Goal: Information Seeking & Learning: Learn about a topic

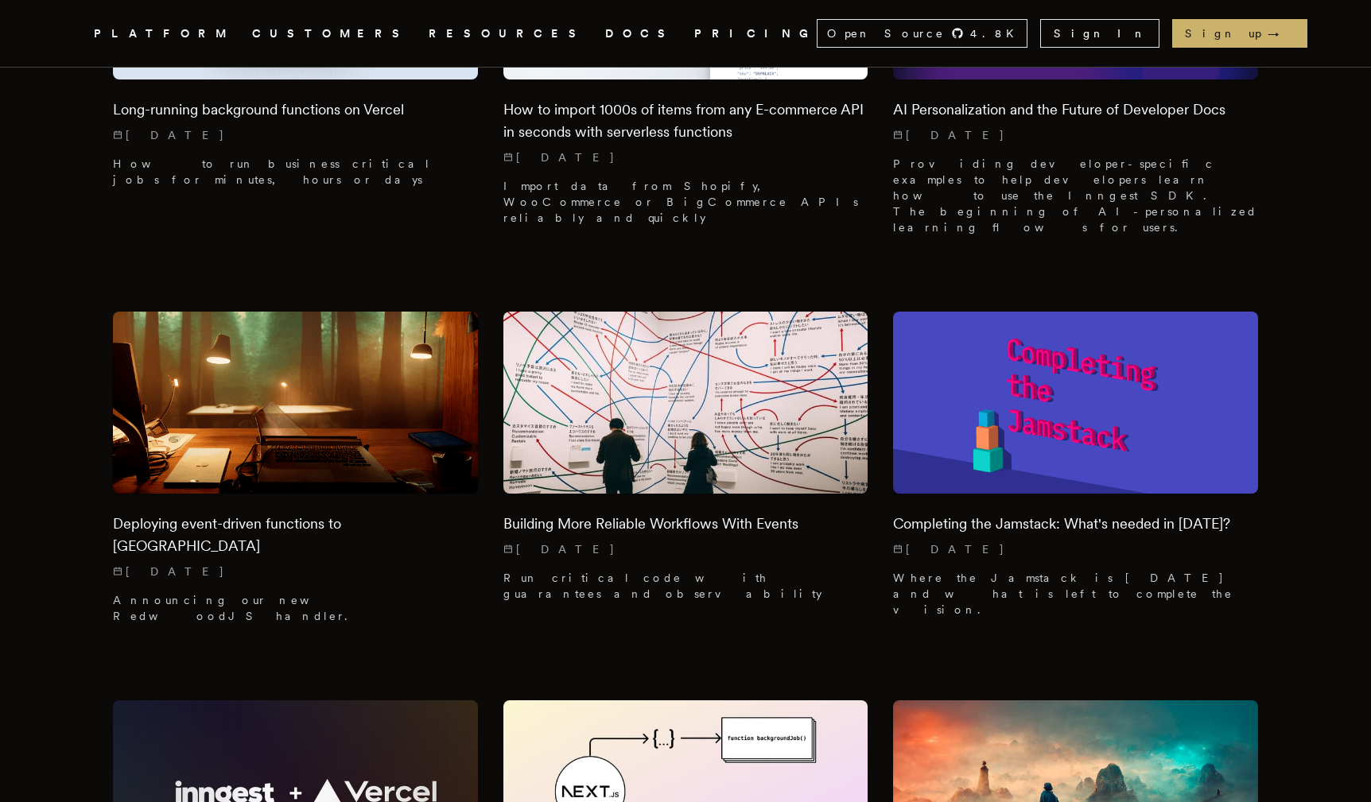
scroll to position [13138, 0]
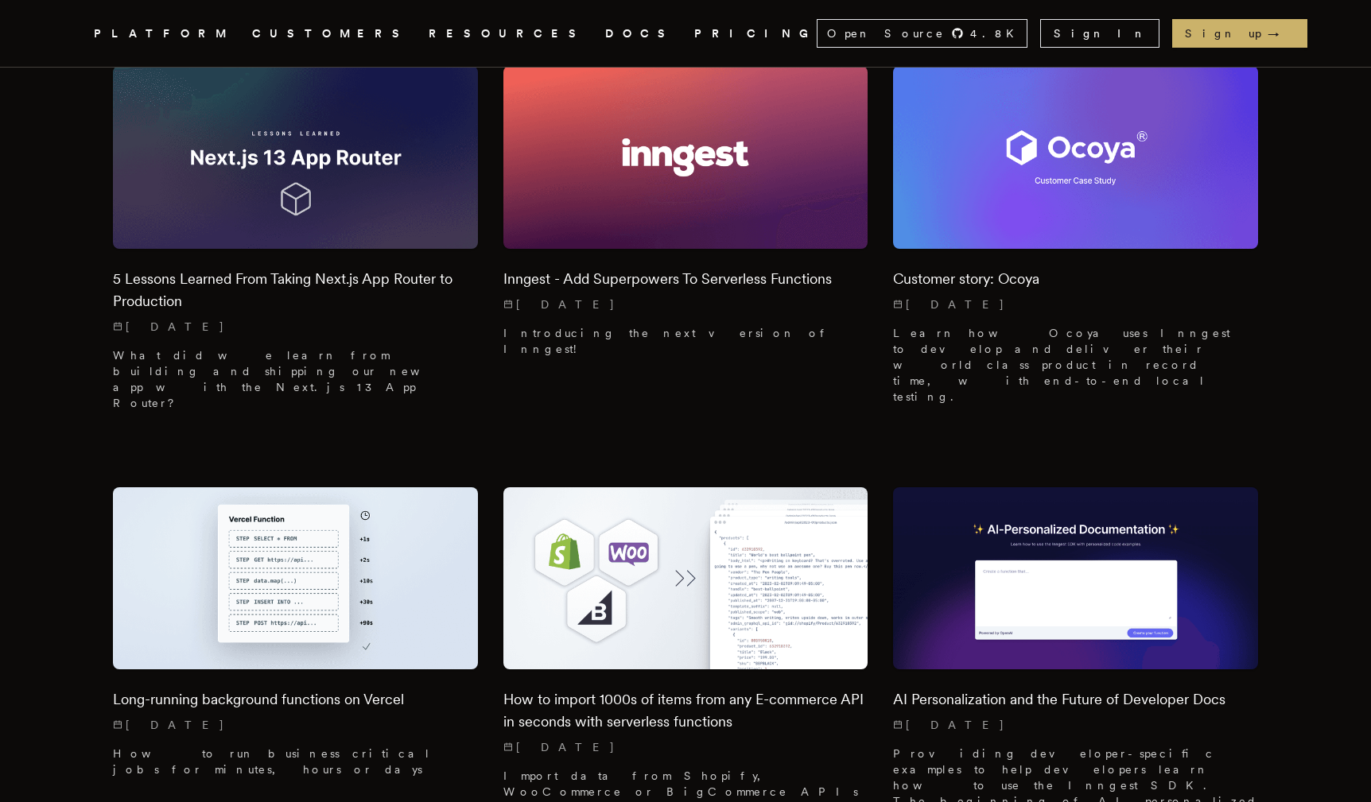
scroll to position [12549, 0]
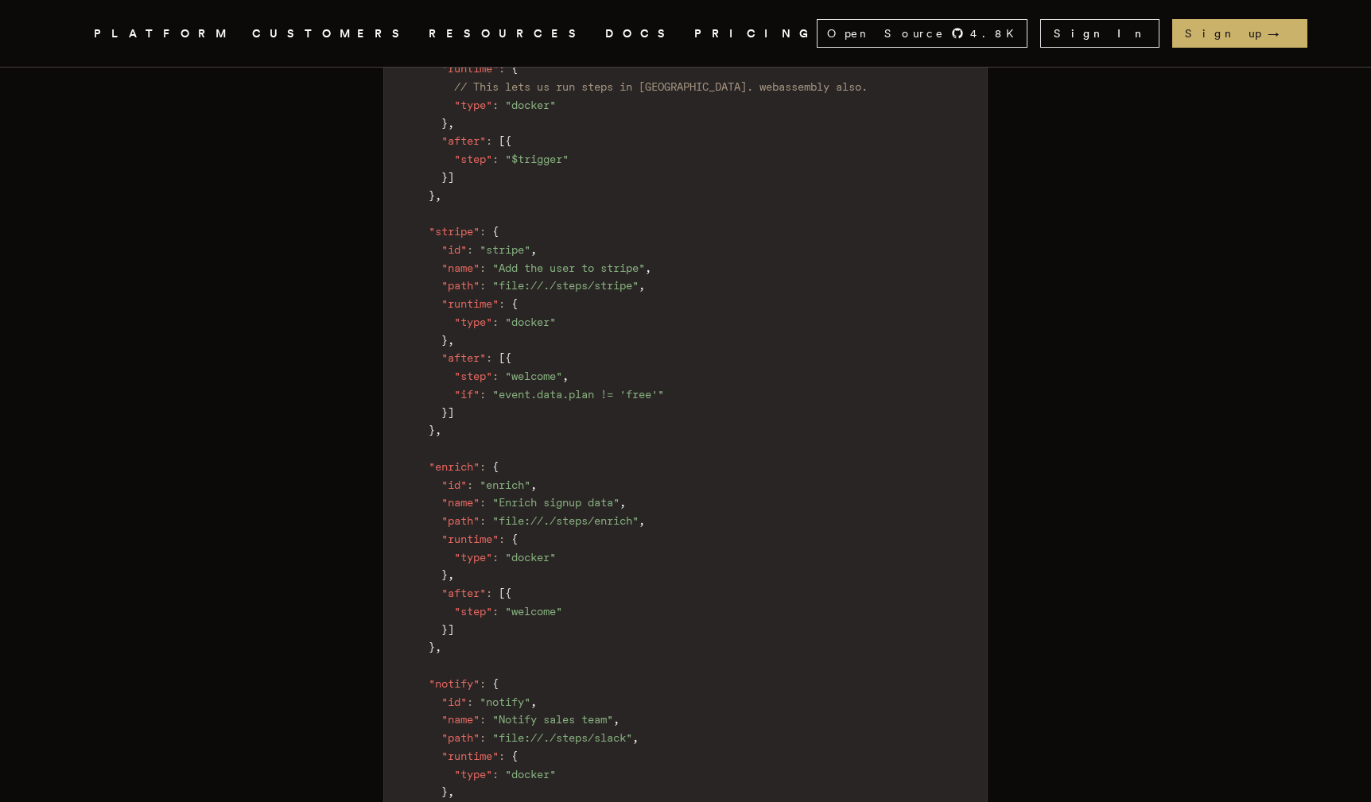
scroll to position [1688, 0]
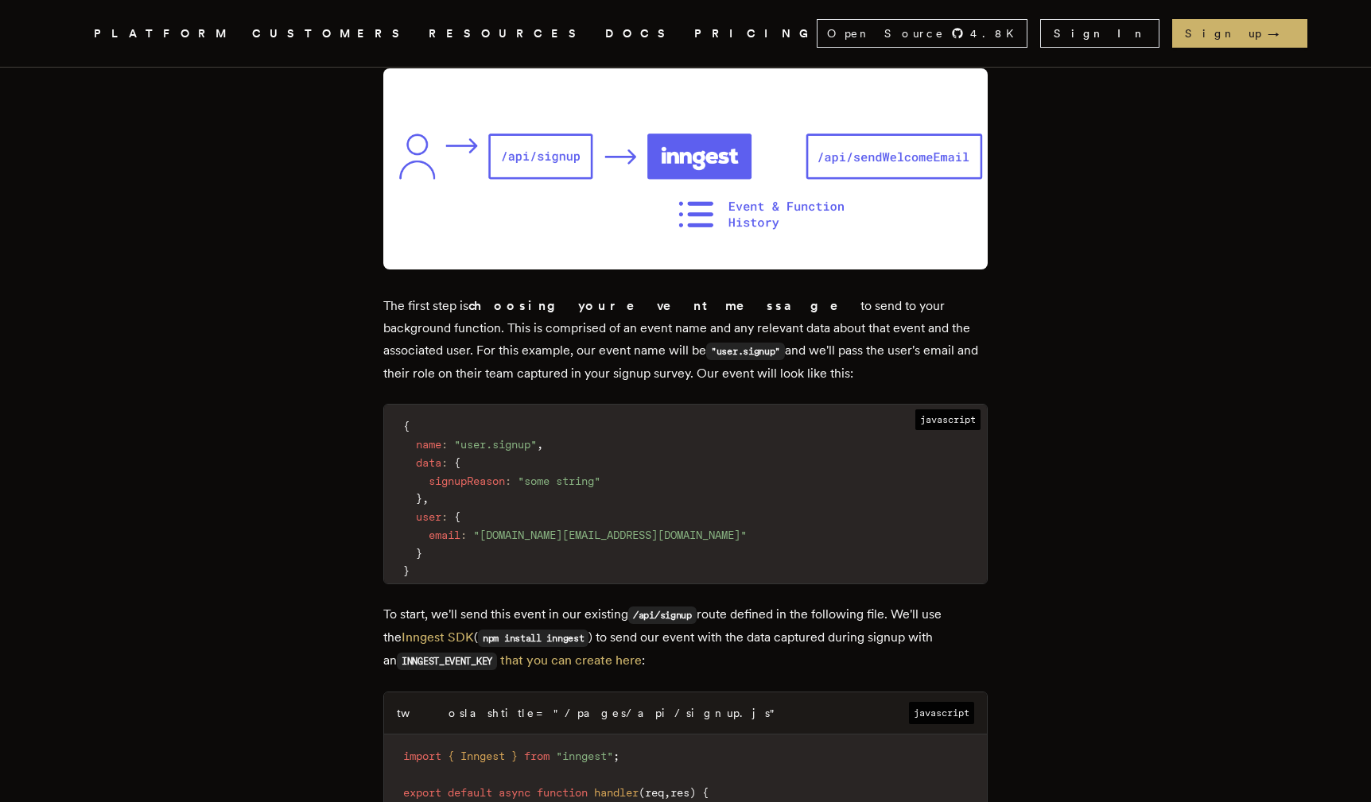
scroll to position [3614, 0]
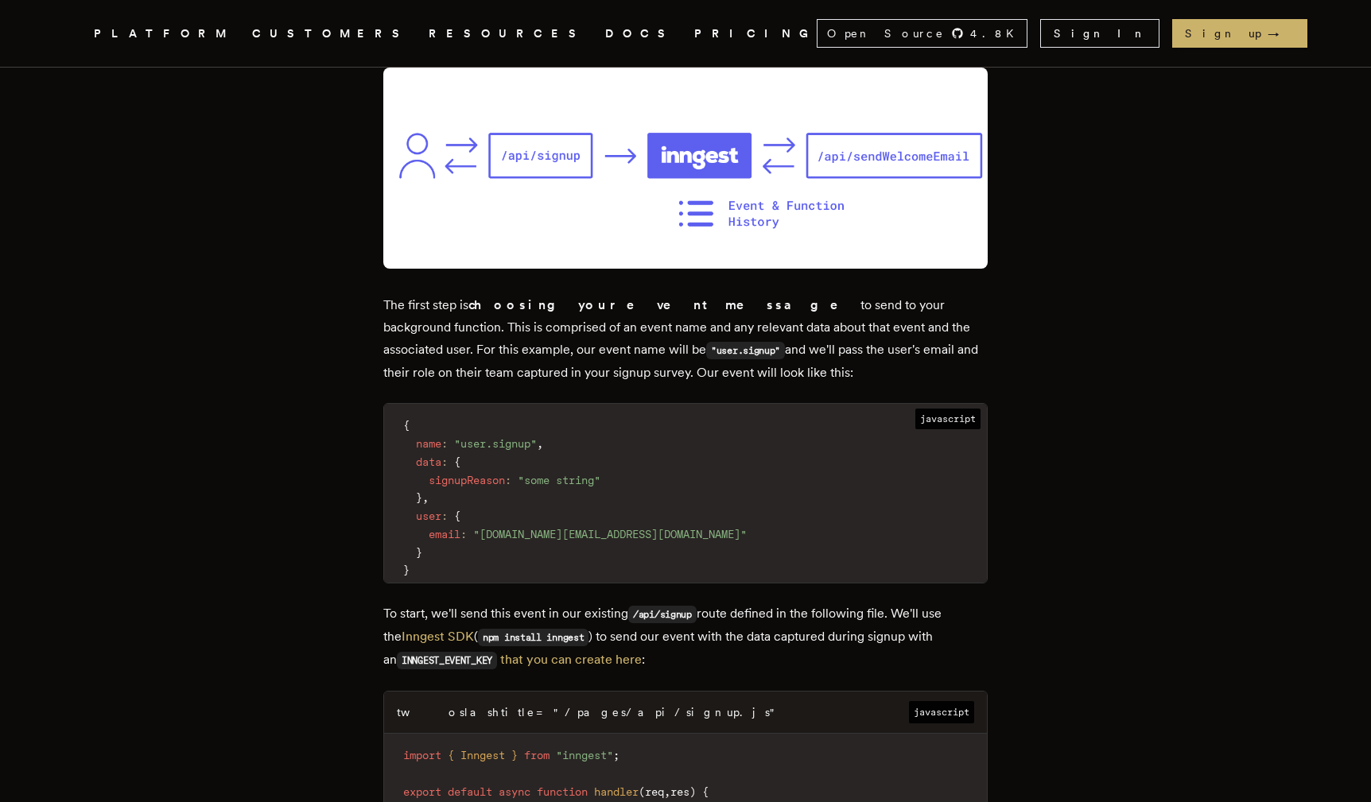
click at [654, 333] on p "The first step is choosing your event message to send to your background functi…" at bounding box center [685, 339] width 604 height 90
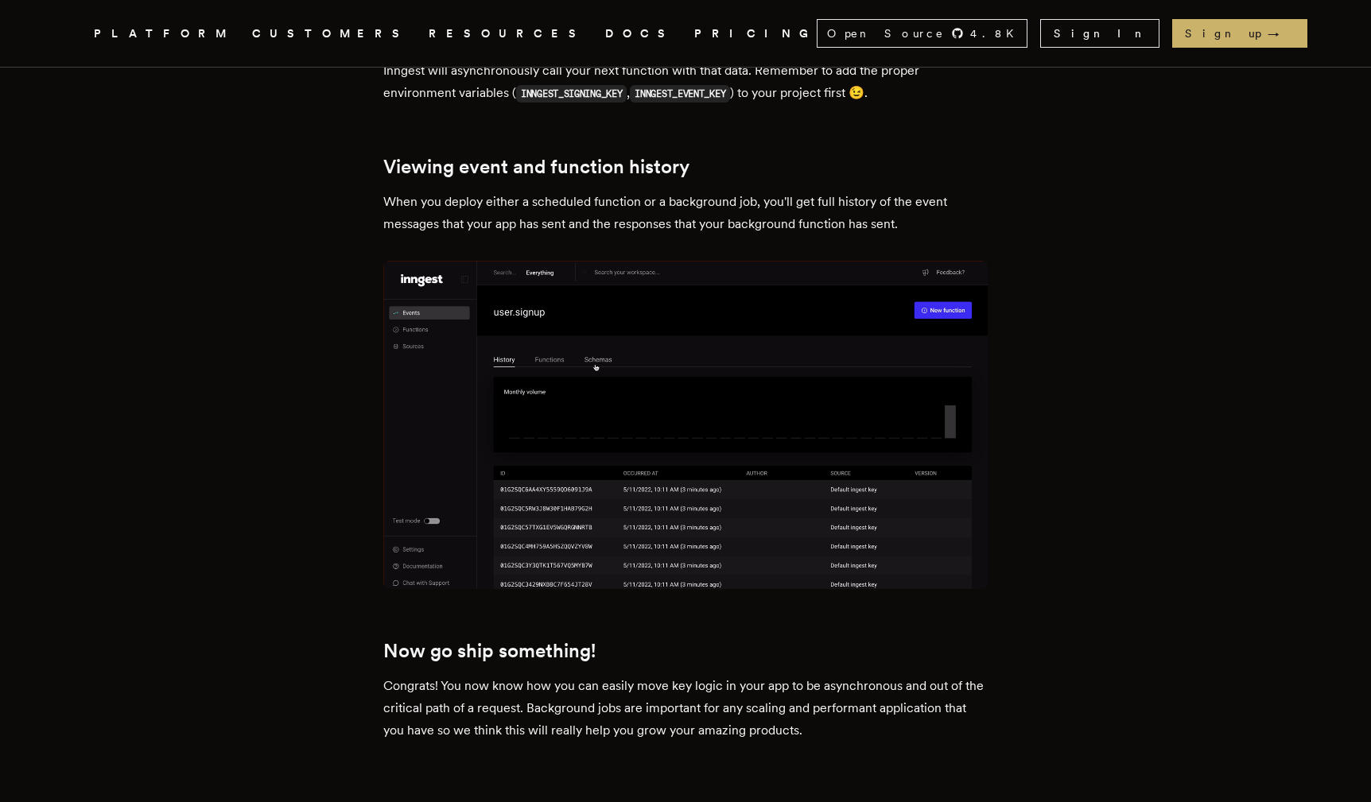
scroll to position [6119, 0]
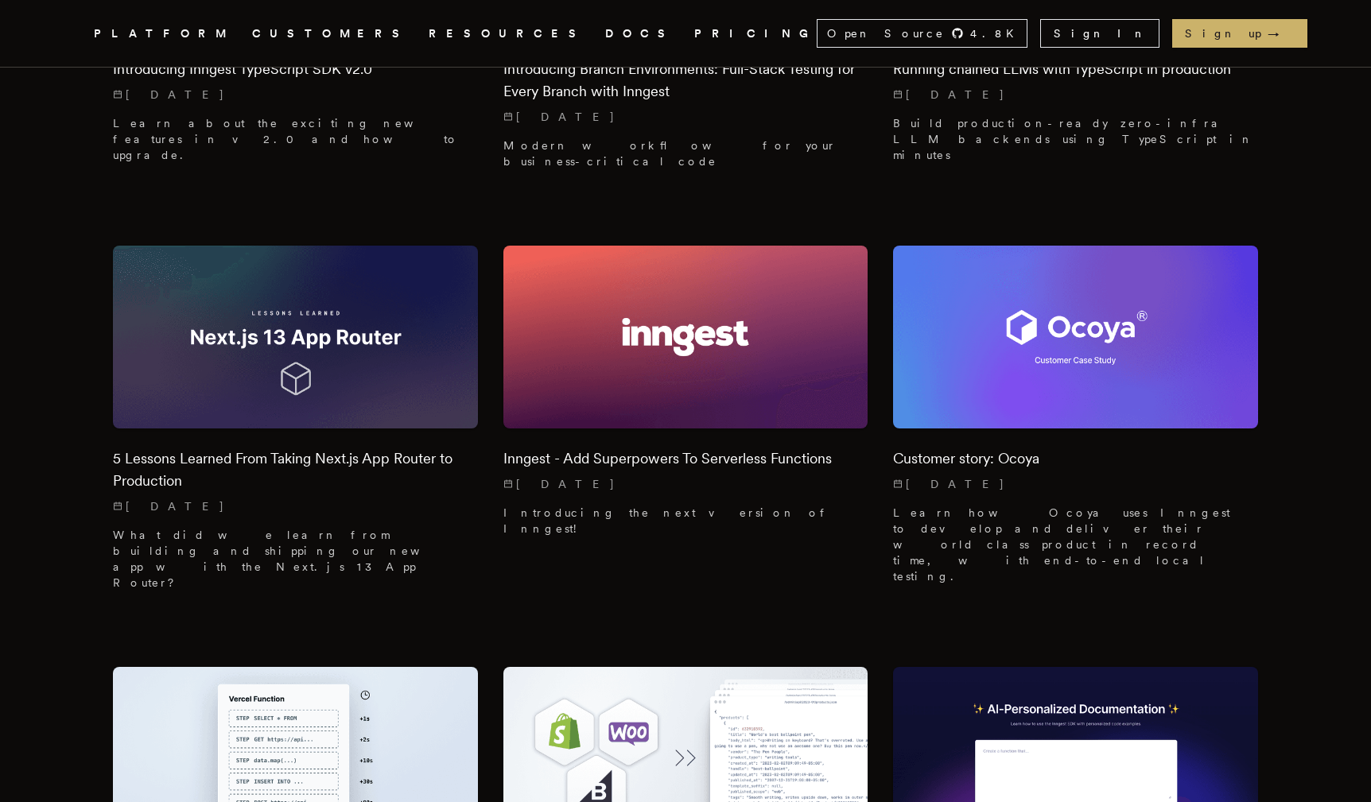
scroll to position [12368, 0]
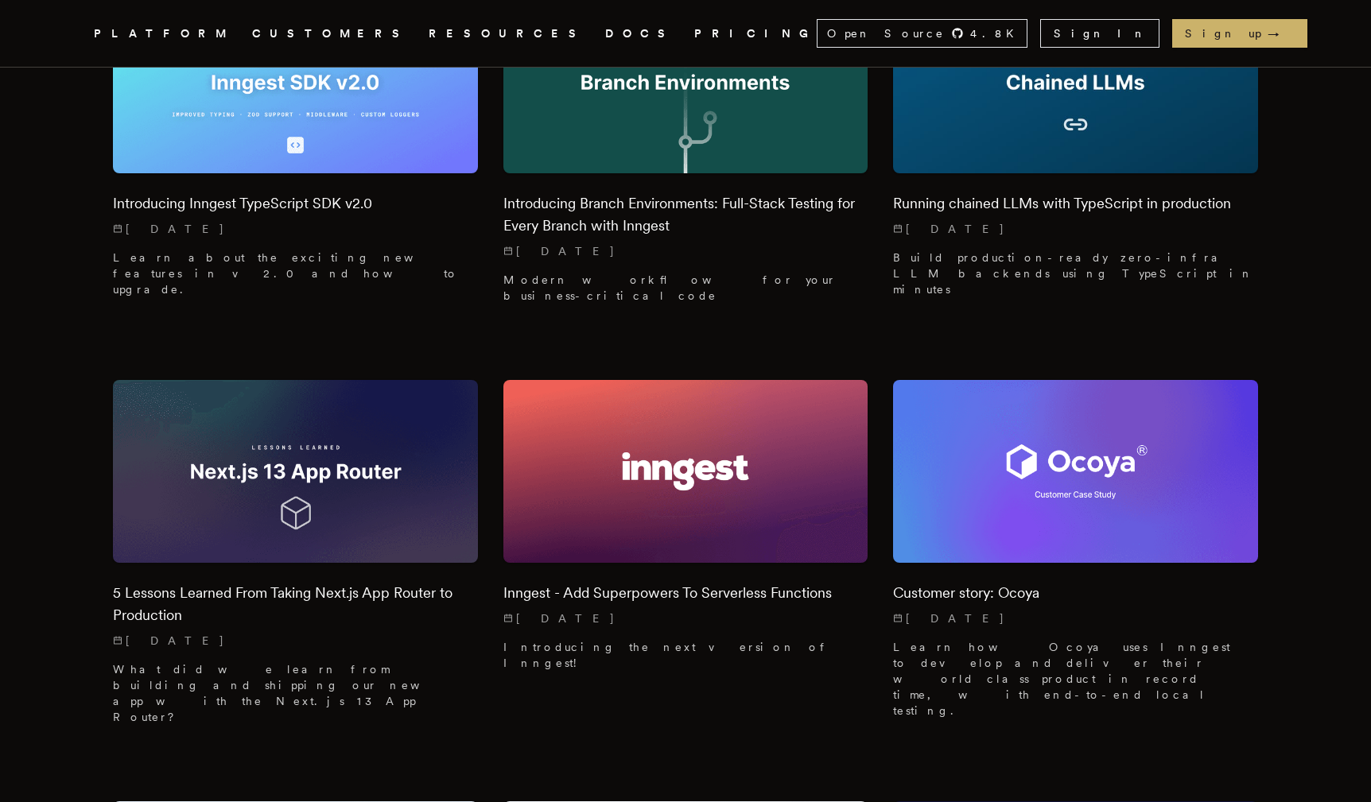
scroll to position [12233, 0]
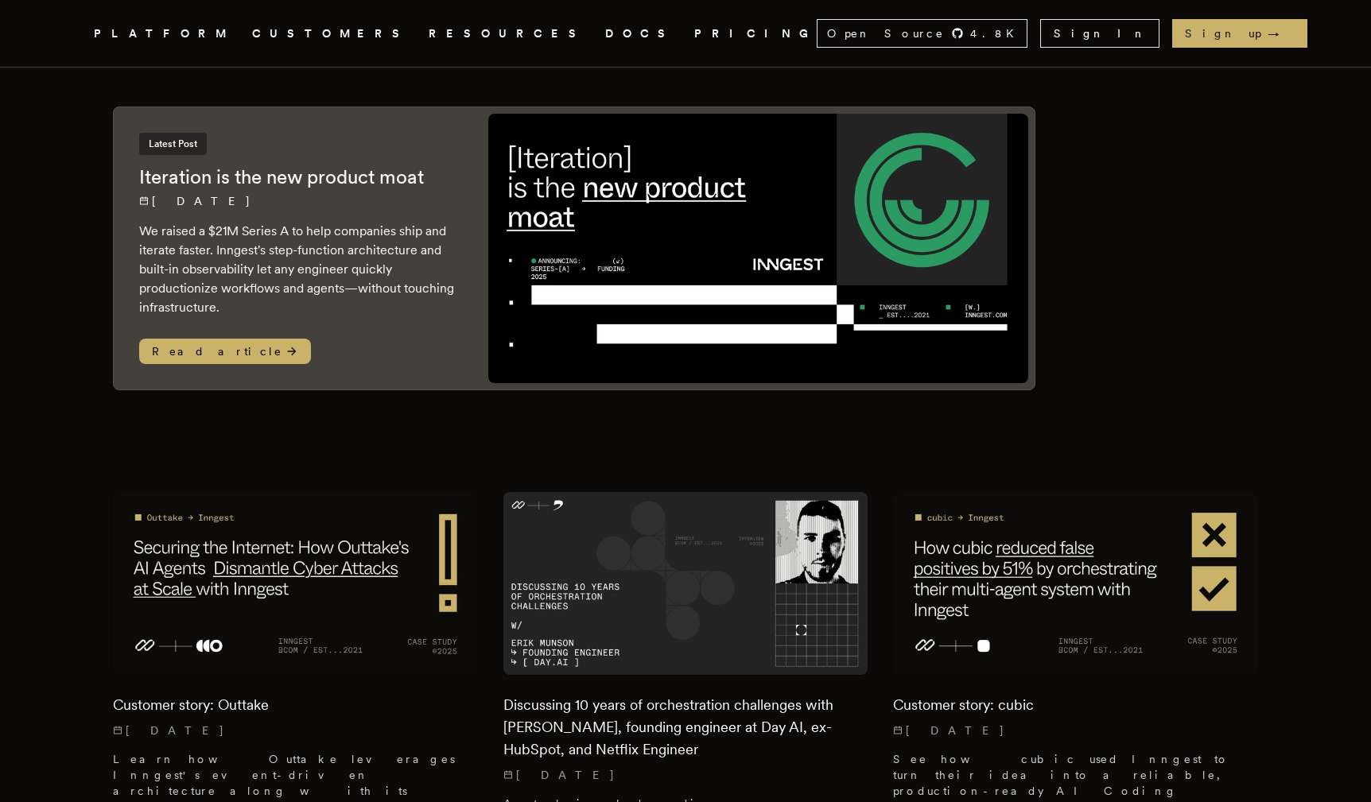
scroll to position [0, 0]
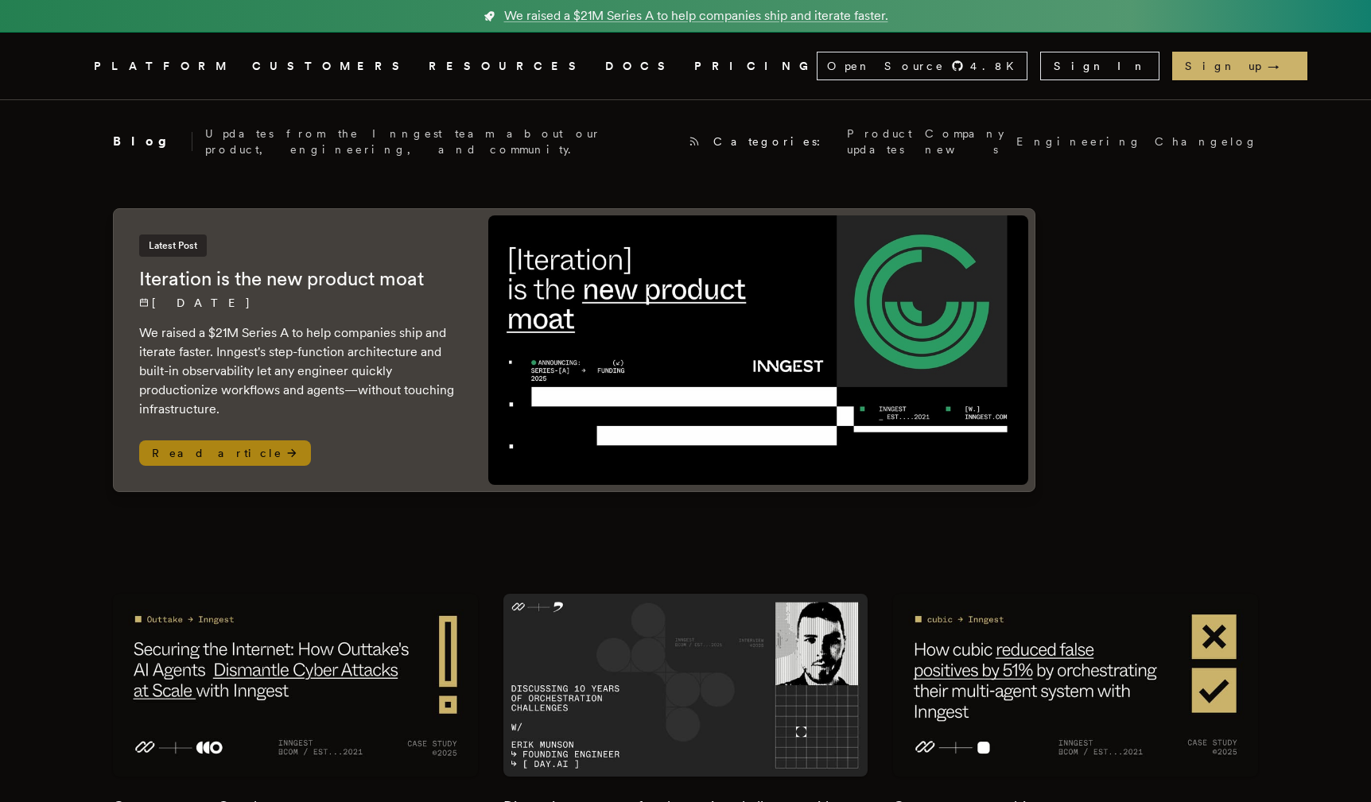
click at [533, 336] on img at bounding box center [758, 351] width 540 height 270
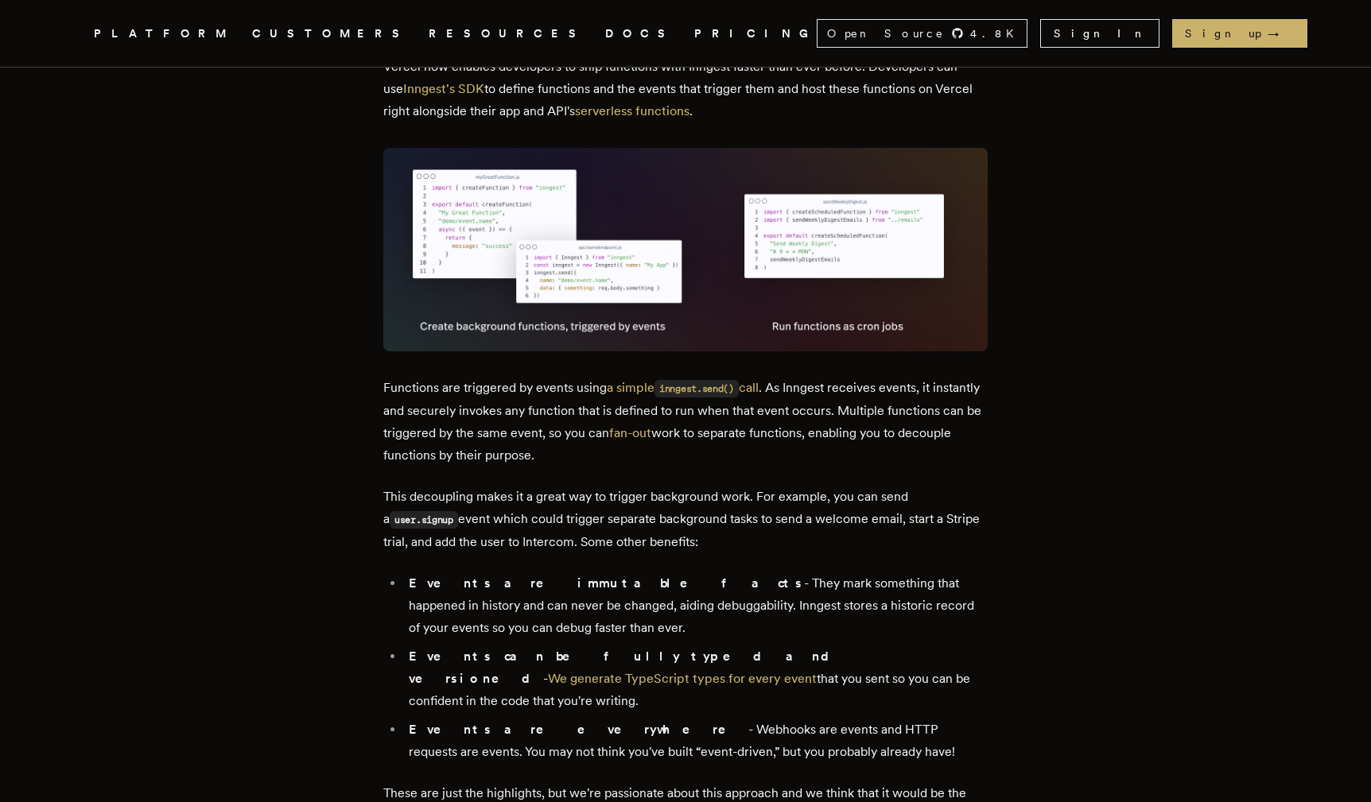
scroll to position [1132, 0]
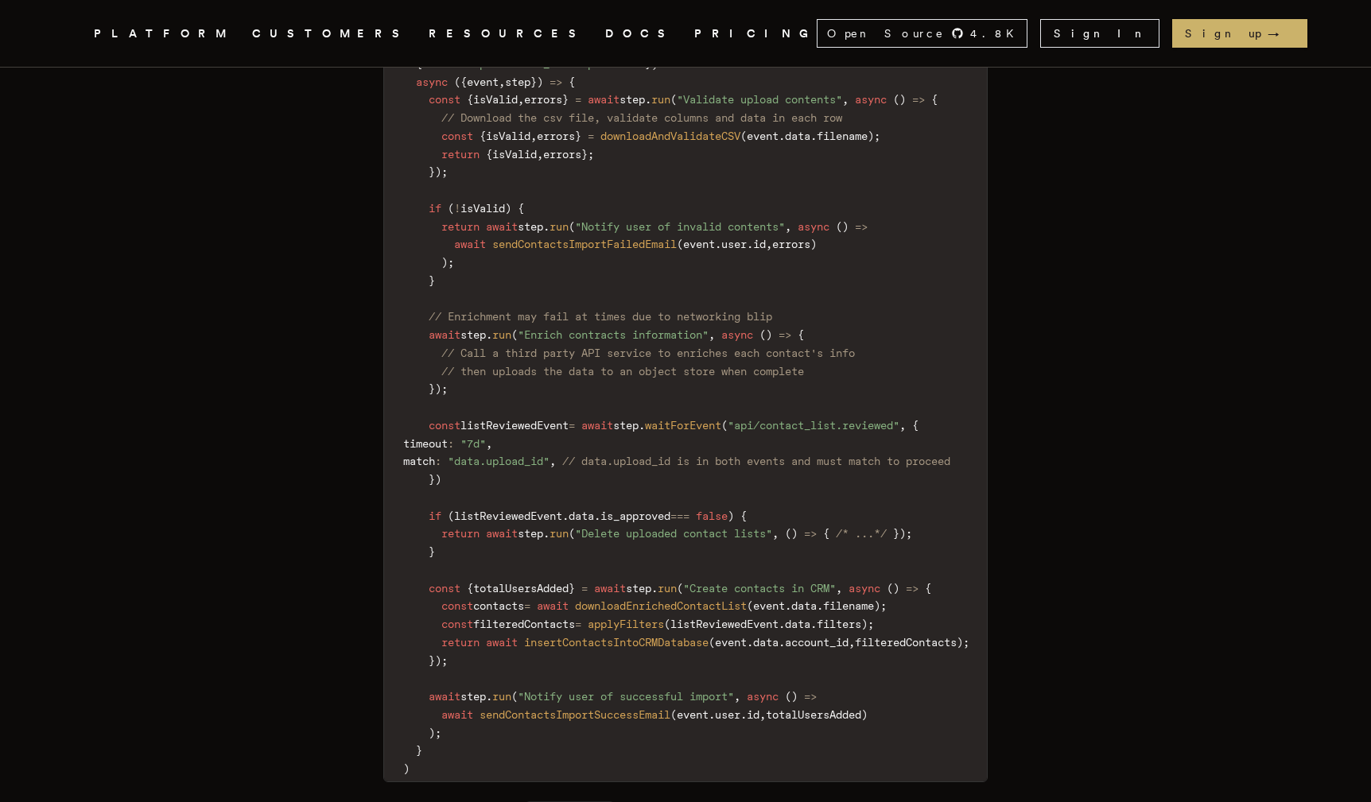
scroll to position [1977, 0]
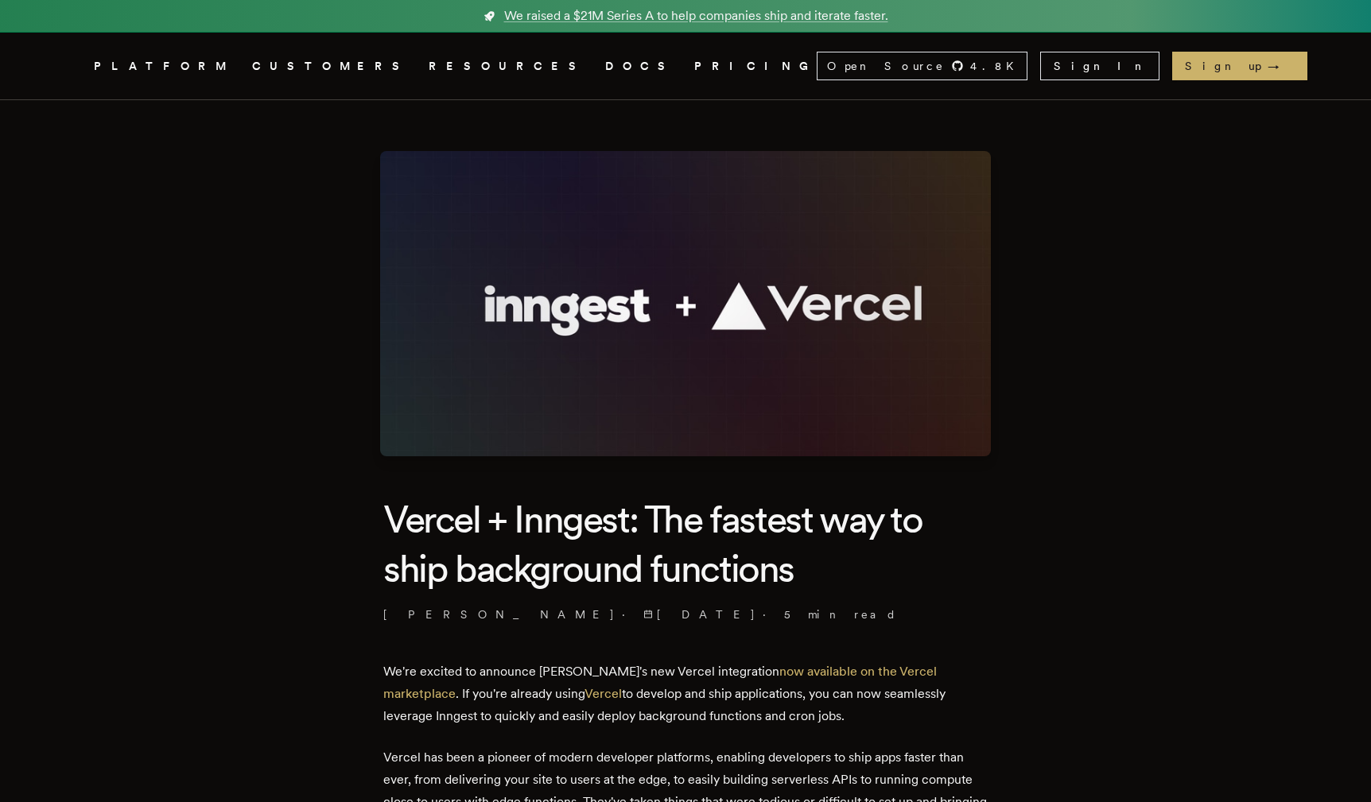
scroll to position [1079, 0]
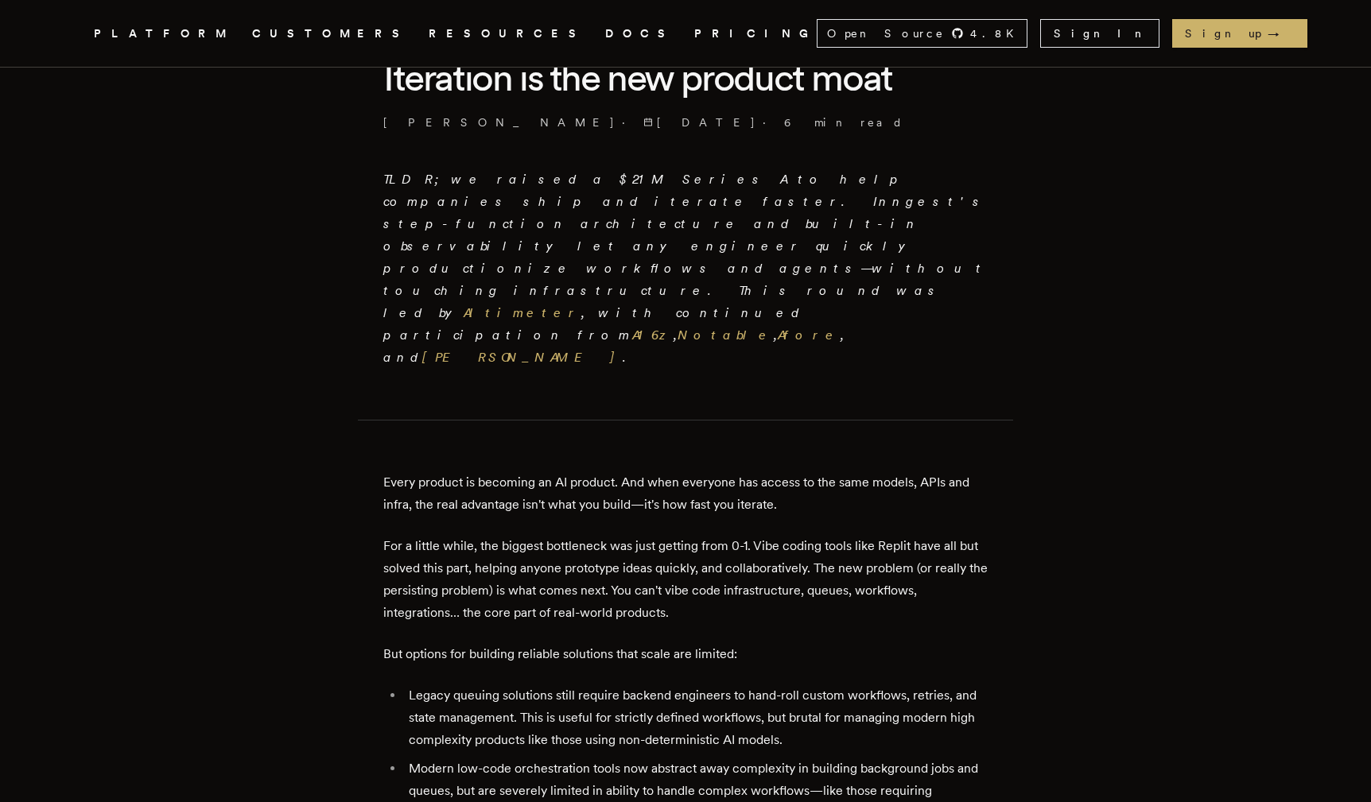
scroll to position [405, 0]
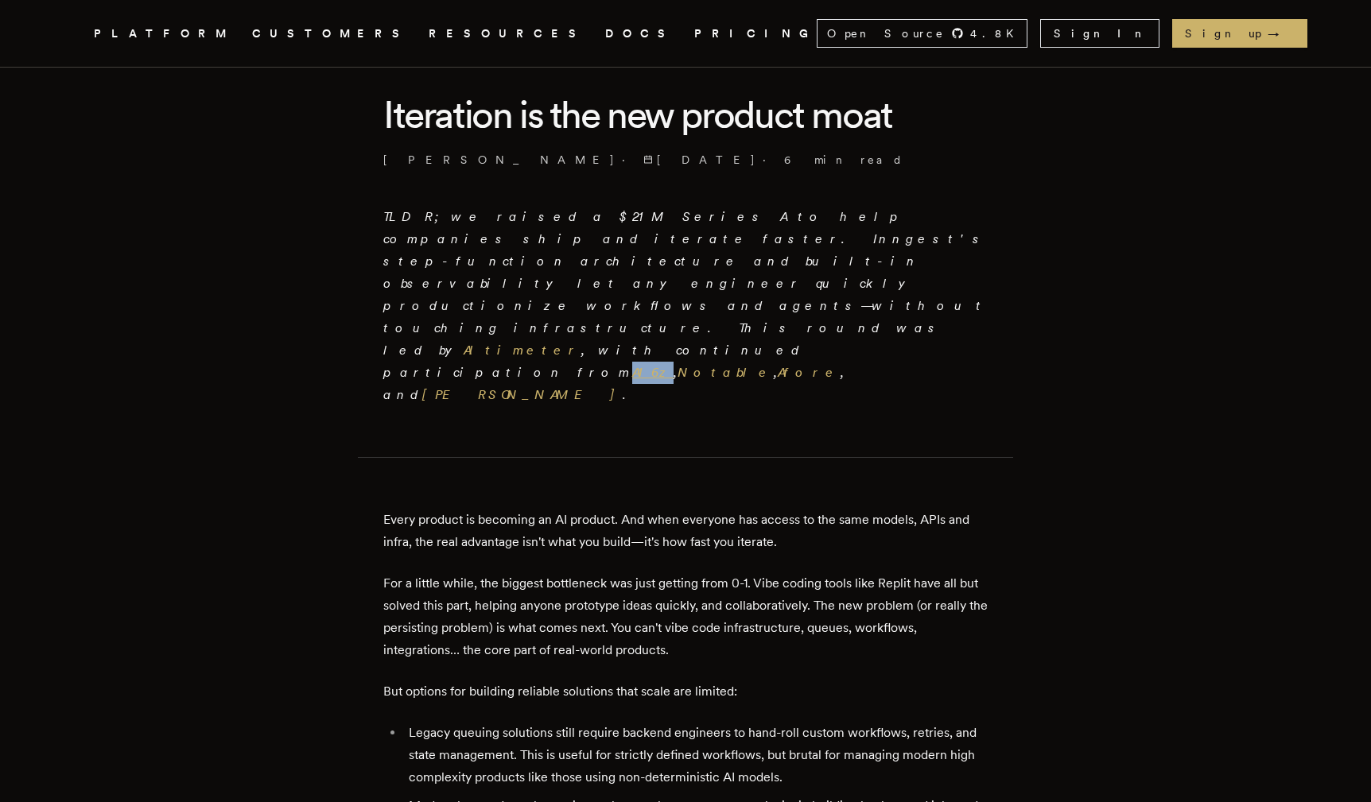
click at [674, 365] on link "A16z" at bounding box center [652, 372] width 41 height 15
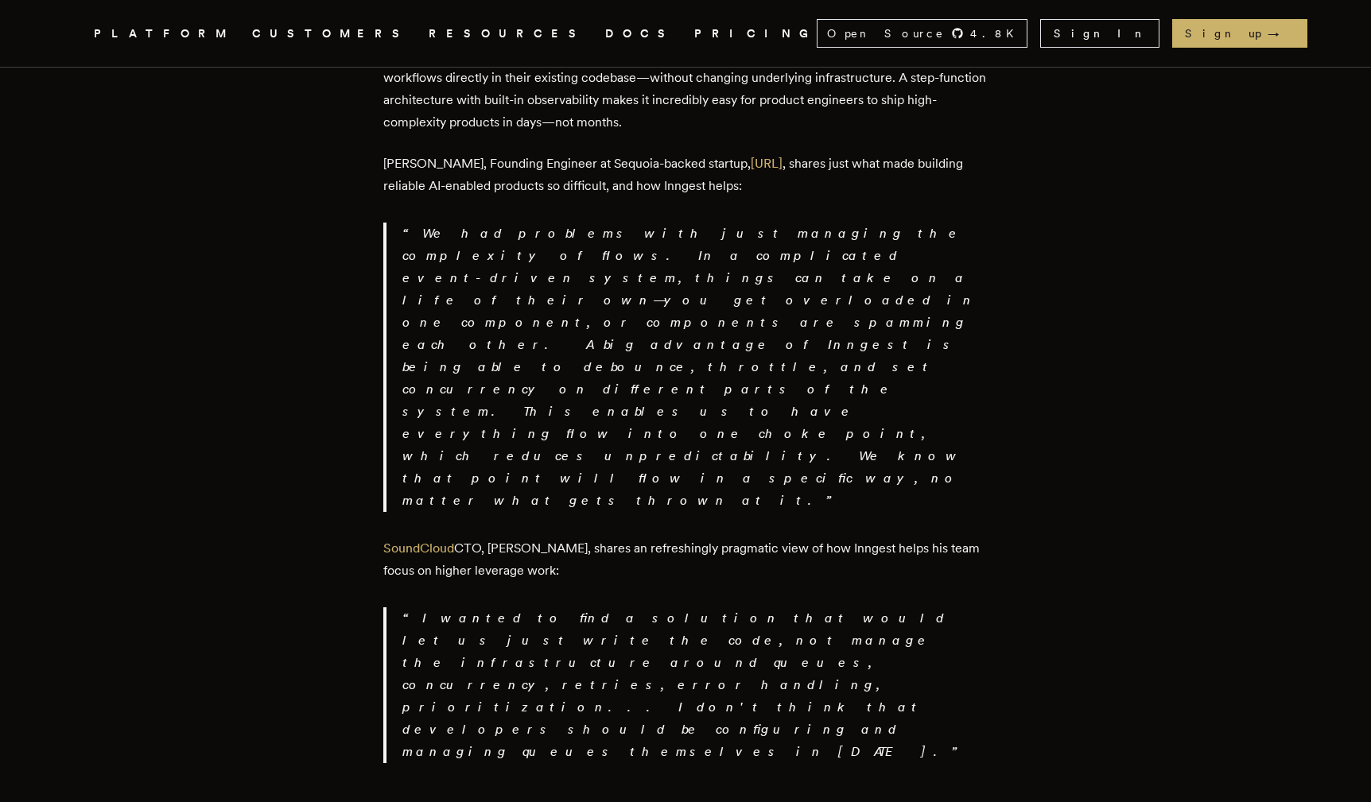
scroll to position [2600, 0]
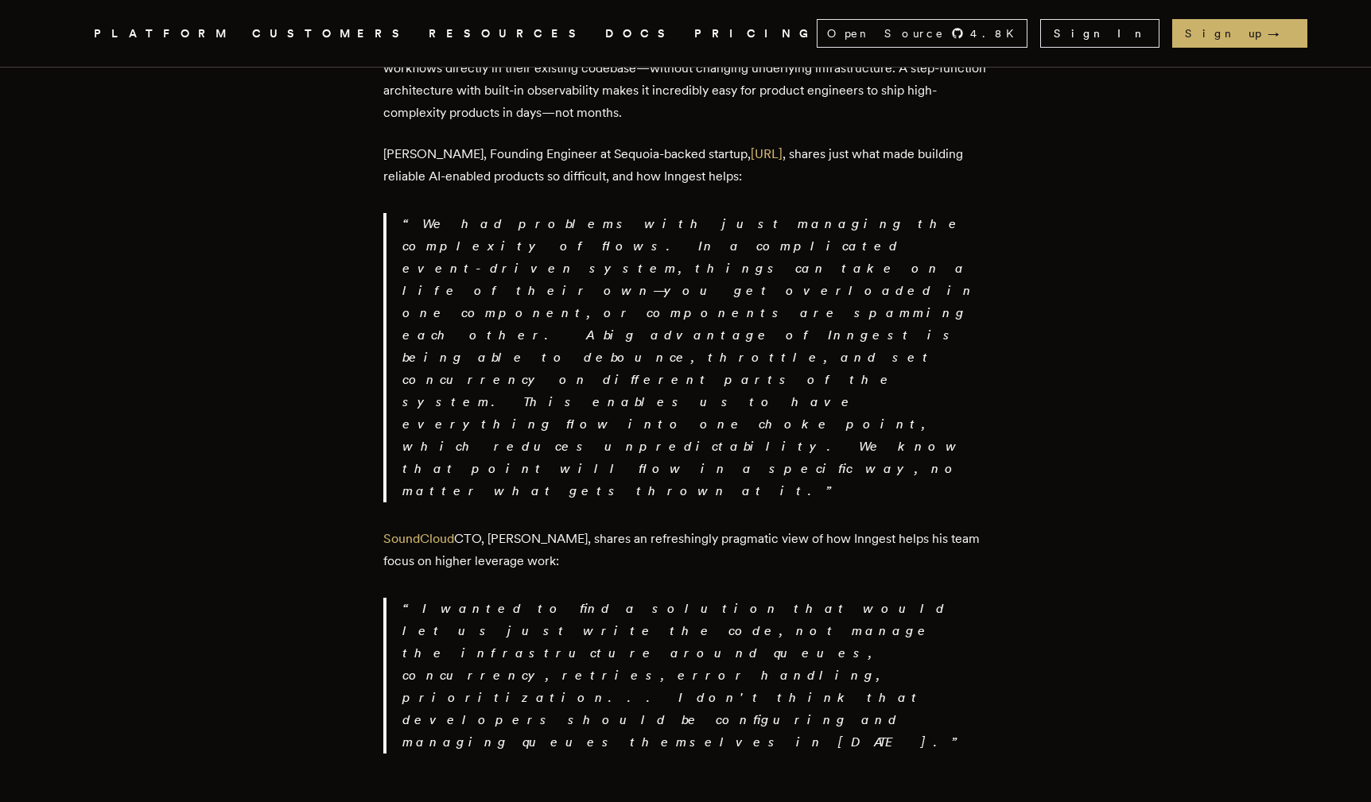
copy ul "Pushing access to the endpoints to democratize control"
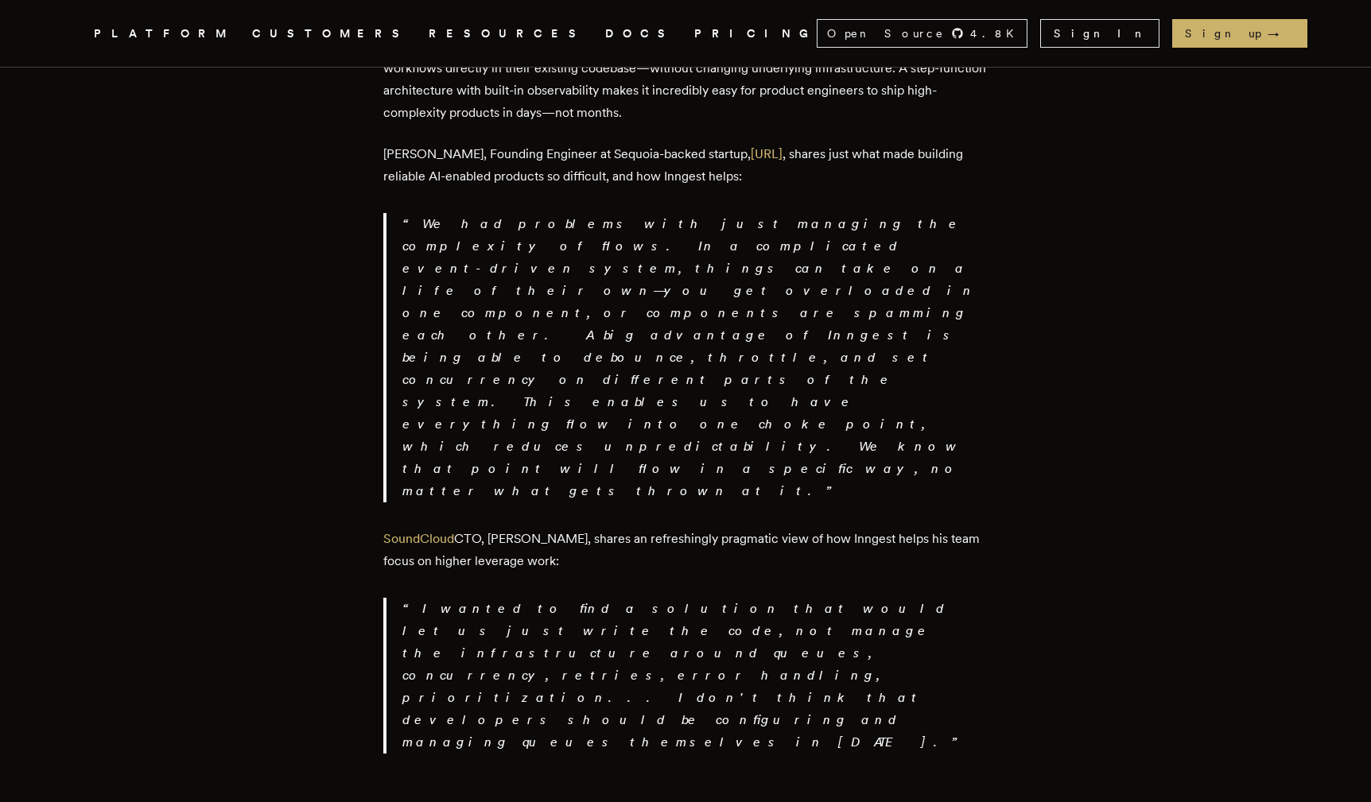
copy ul "Pushing access to the endpoints to democratize control"
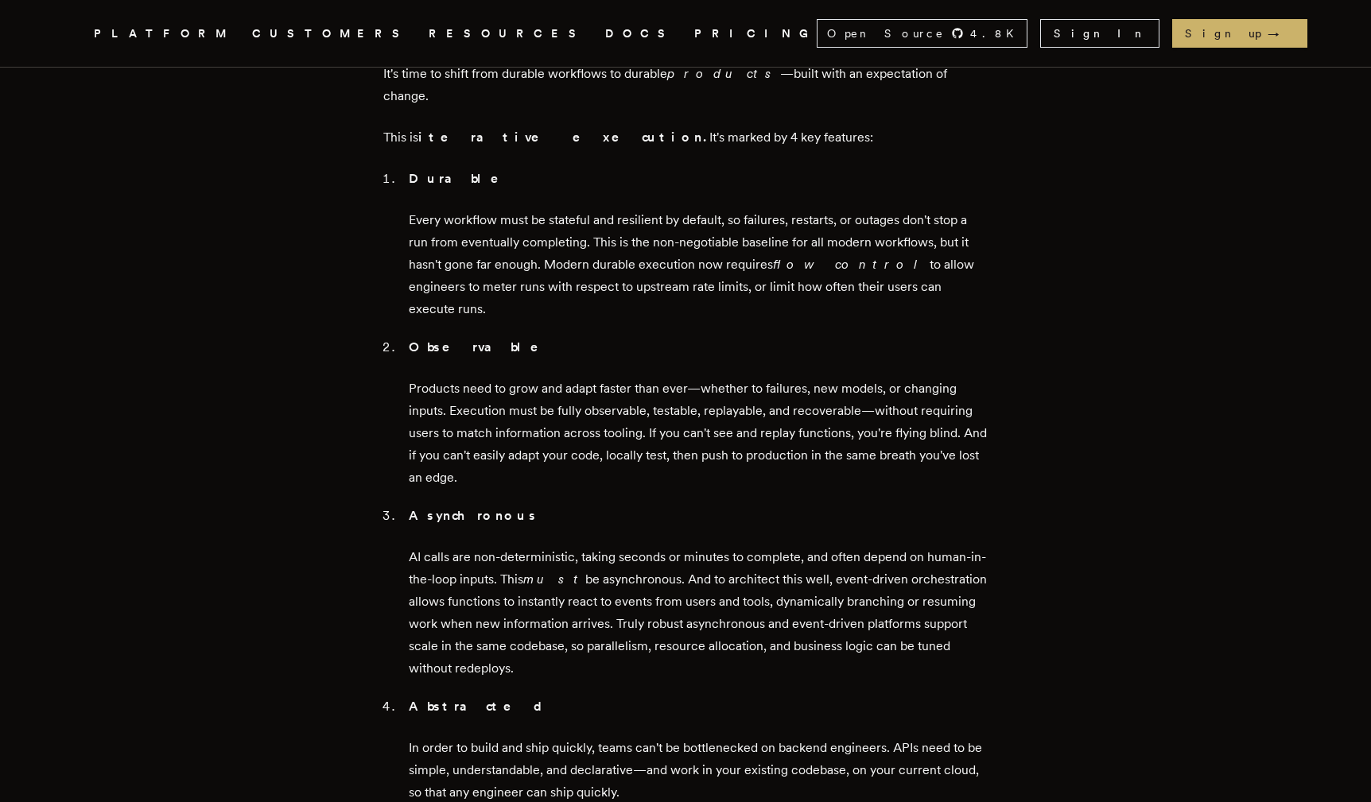
scroll to position [2753, 0]
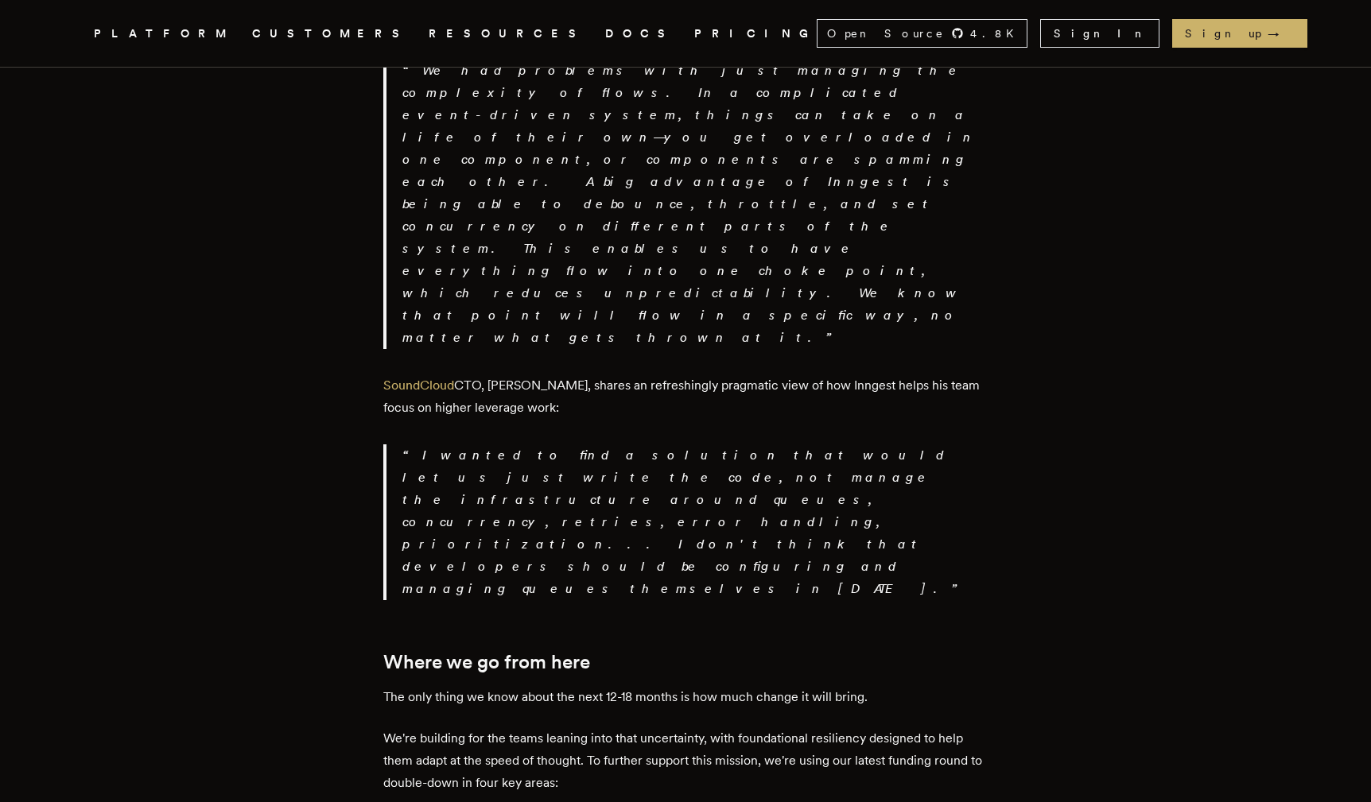
drag, startPoint x: 476, startPoint y: 446, endPoint x: 593, endPoint y: 437, distance: 117.2
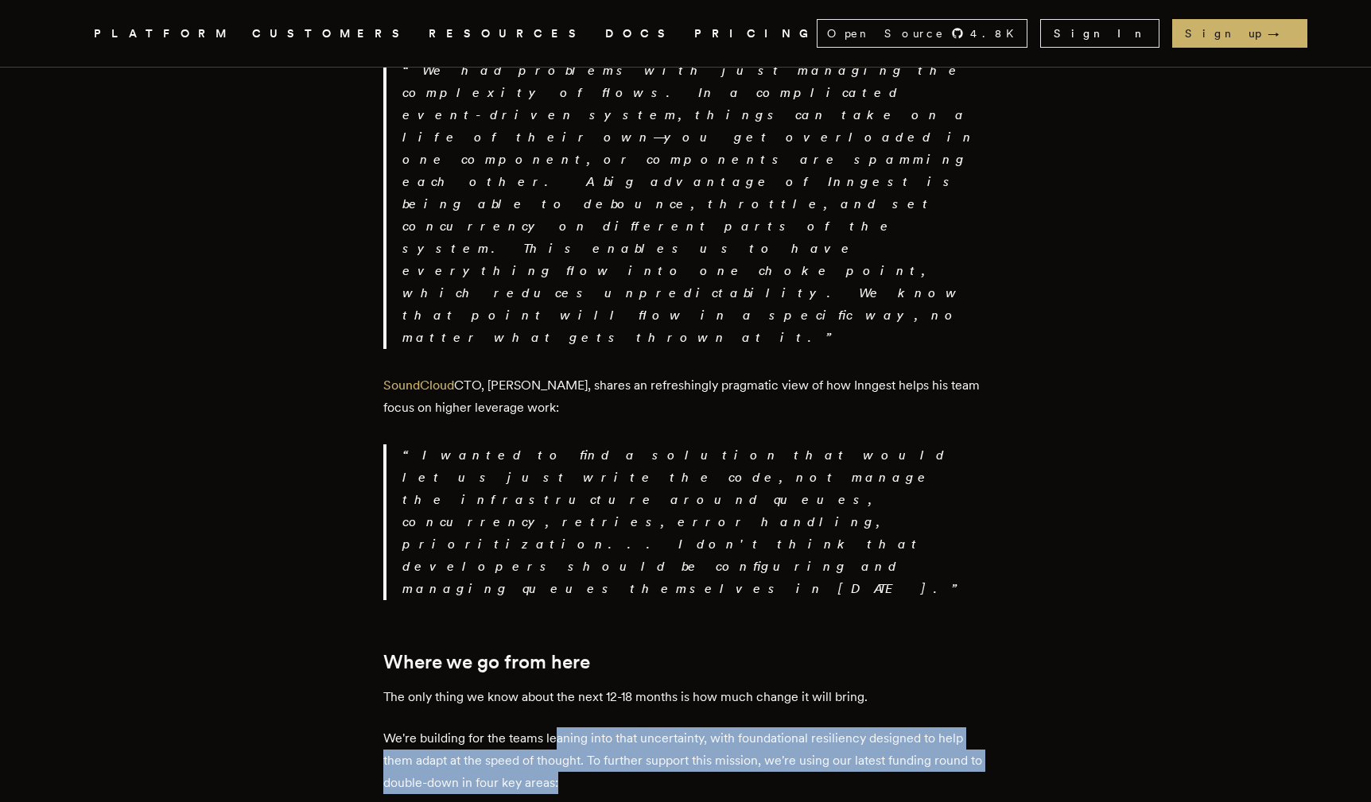
drag, startPoint x: 559, startPoint y: 321, endPoint x: 623, endPoint y: 362, distance: 75.4
click at [623, 728] on p "We're building for the teams leaning into that uncertainty, with foundational r…" at bounding box center [685, 761] width 604 height 67
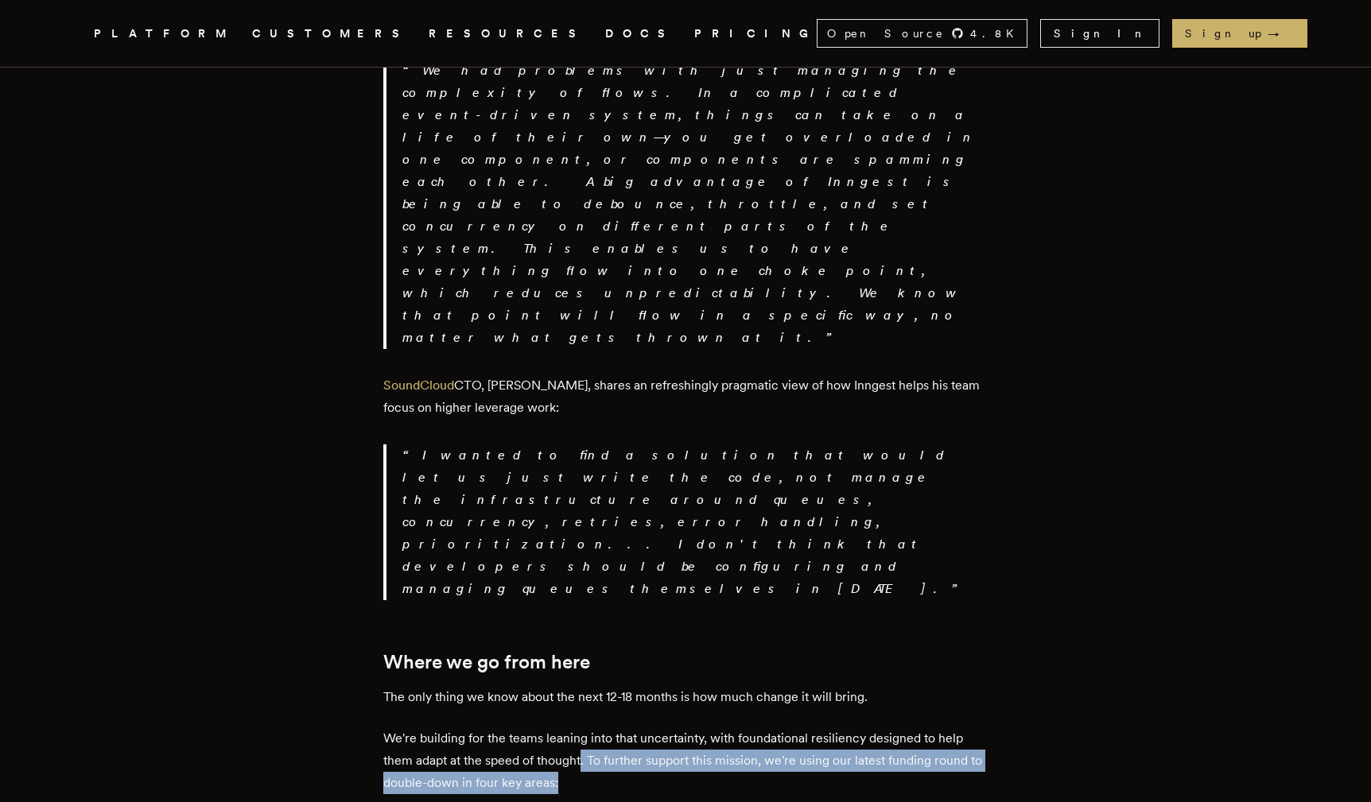
drag, startPoint x: 619, startPoint y: 355, endPoint x: 588, endPoint y: 347, distance: 33.0
click at [588, 728] on p "We're building for the teams leaning into that uncertainty, with foundational r…" at bounding box center [685, 761] width 604 height 67
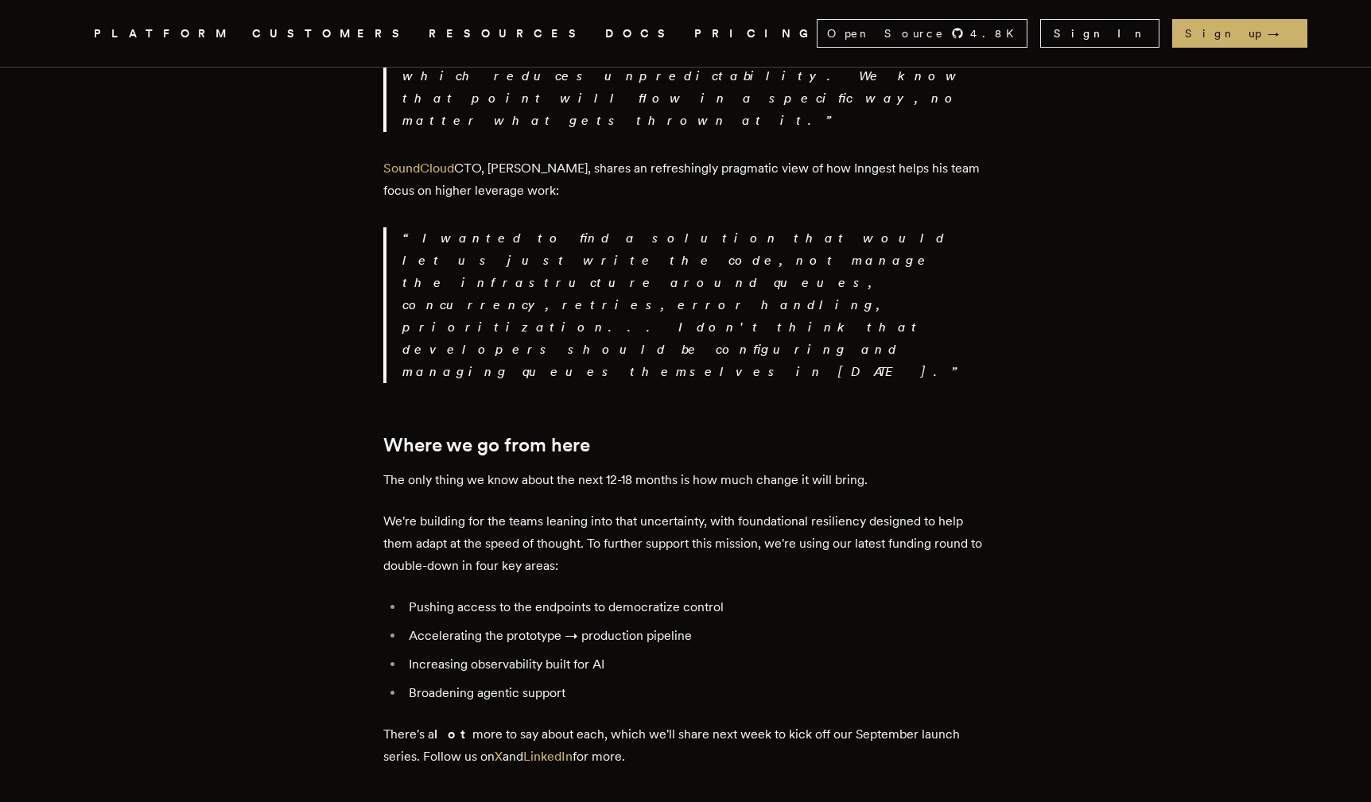
scroll to position [2858, 0]
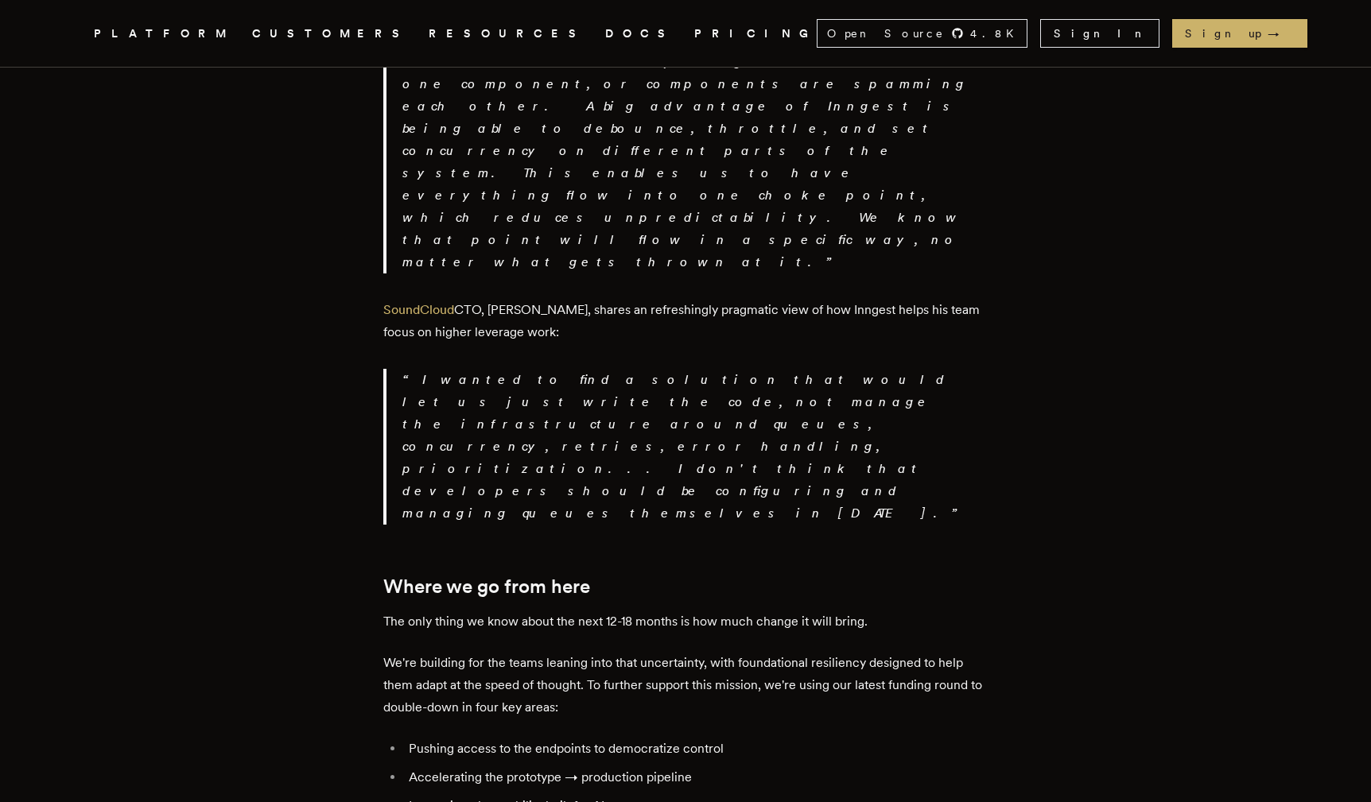
scroll to position [2869, 0]
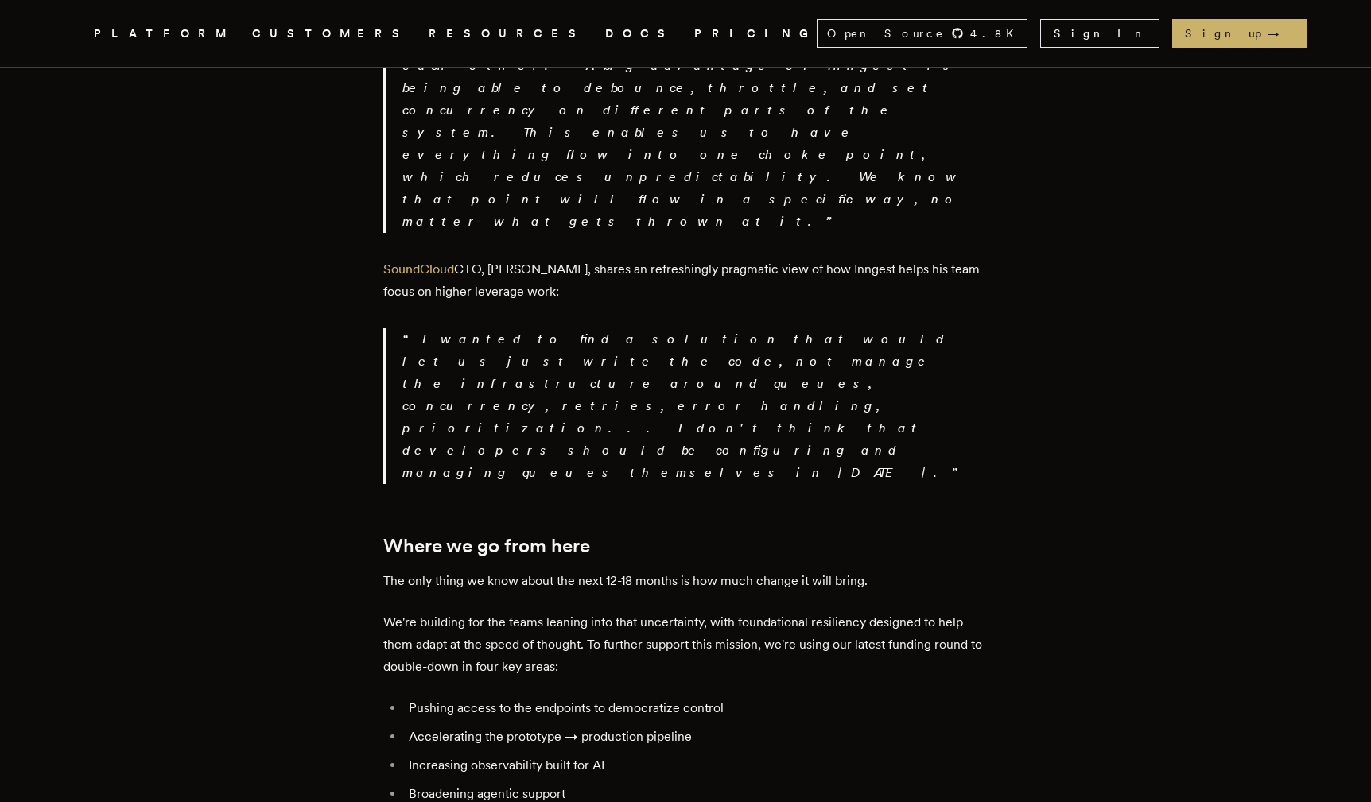
click at [701, 783] on li "Broadening agentic support" at bounding box center [696, 794] width 584 height 22
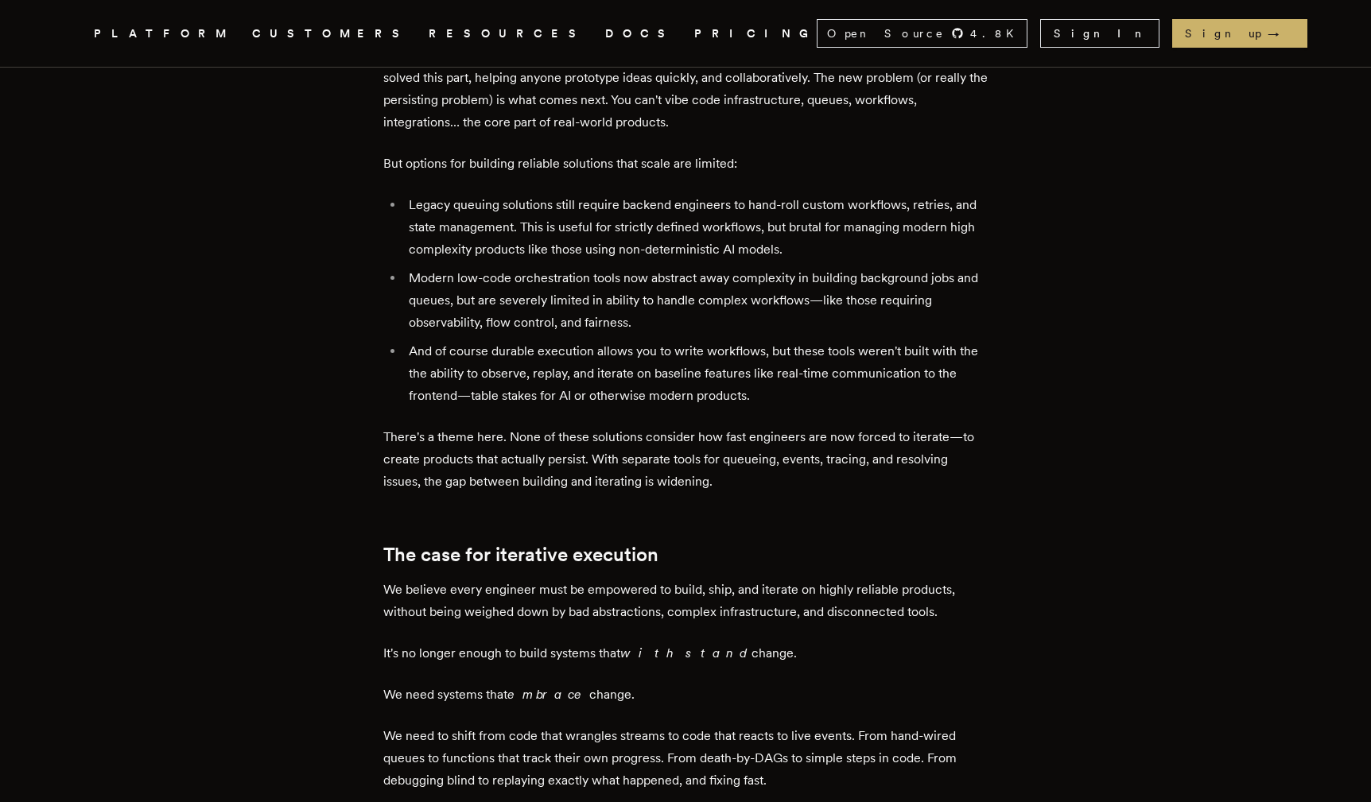
scroll to position [961, 0]
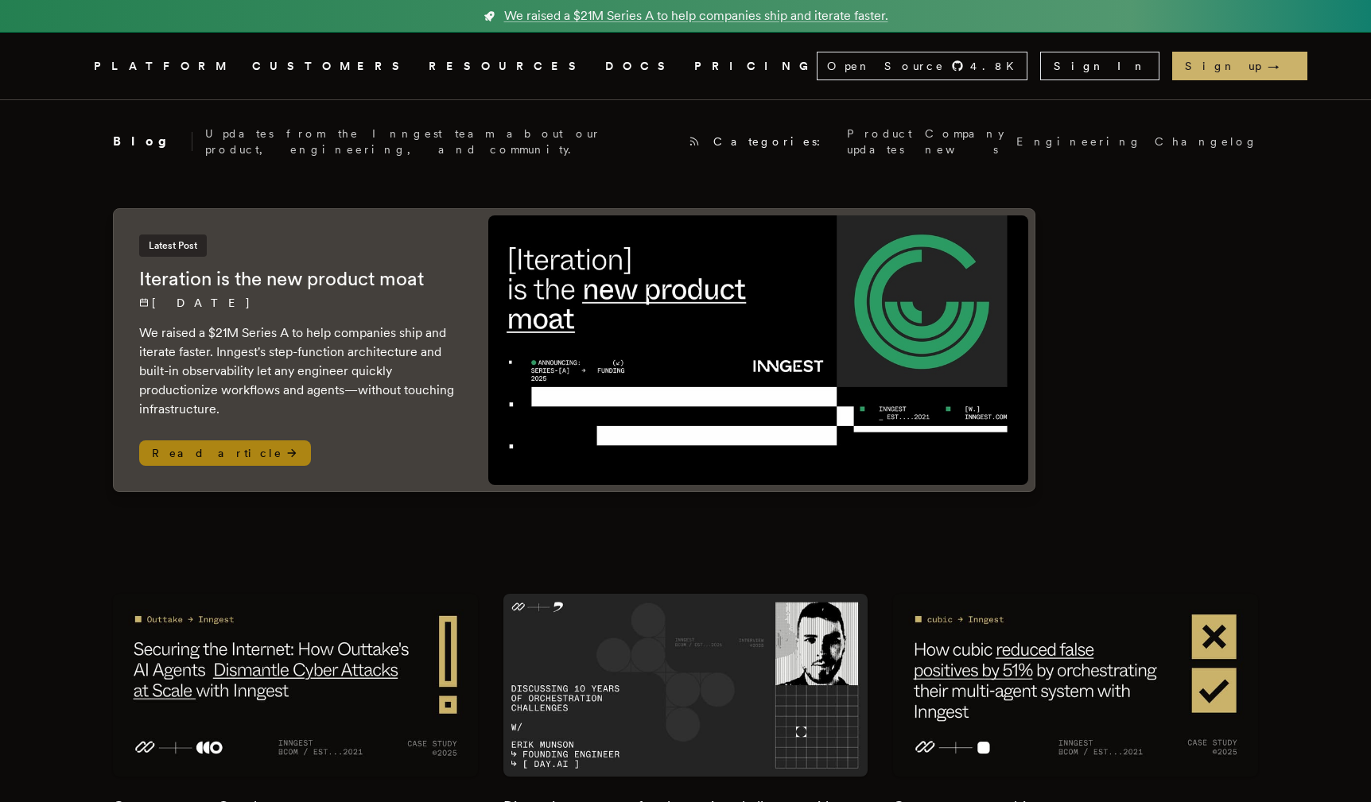
click at [485, 302] on div at bounding box center [758, 350] width 553 height 282
